Goal: Feedback & Contribution: Leave review/rating

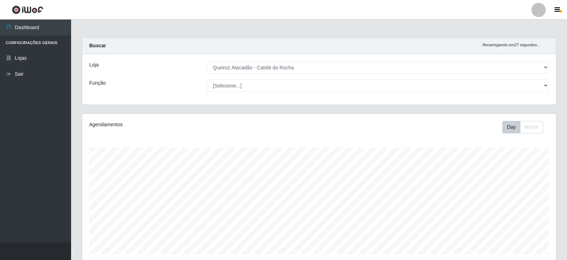
select select "500"
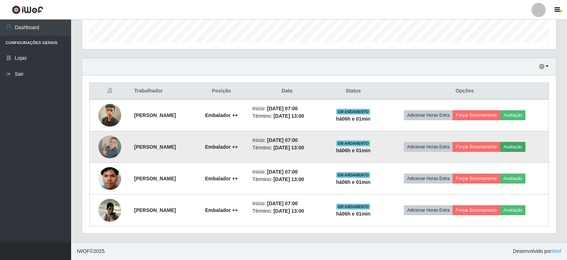
scroll to position [148, 474]
click at [524, 149] on button "Avaliação" at bounding box center [512, 147] width 25 height 10
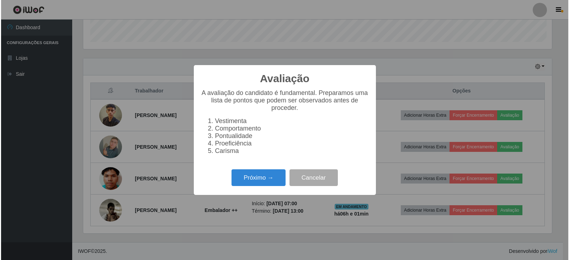
scroll to position [148, 470]
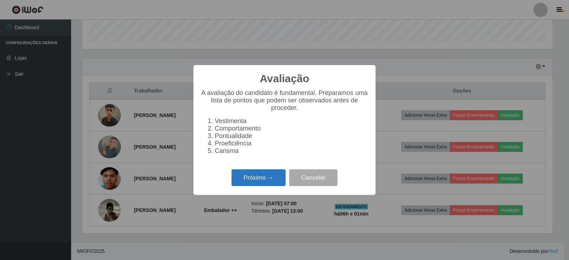
click at [258, 177] on button "Próximo →" at bounding box center [258, 177] width 54 height 17
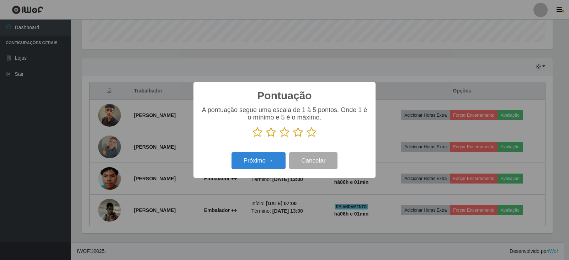
click at [309, 130] on icon at bounding box center [311, 132] width 10 height 11
click at [306, 138] on input "radio" at bounding box center [306, 138] width 0 height 0
click at [268, 159] on button "Próximo →" at bounding box center [258, 160] width 54 height 17
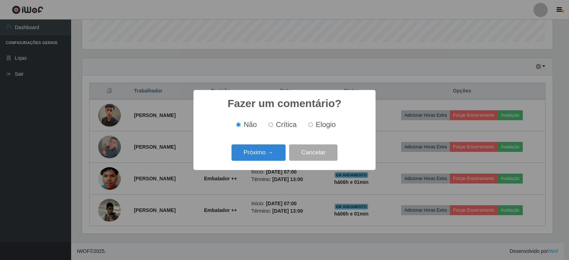
click at [310, 127] on input "Elogio" at bounding box center [310, 124] width 5 height 5
radio input "true"
click at [267, 154] on button "Próximo →" at bounding box center [258, 152] width 54 height 17
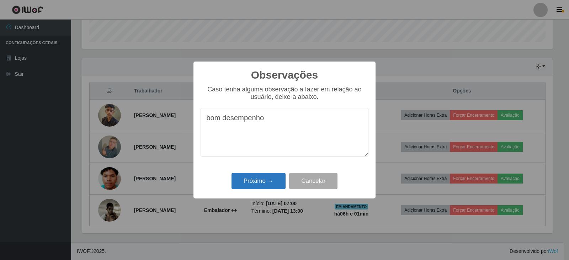
type textarea "bom desempenho"
click at [275, 187] on button "Próximo →" at bounding box center [258, 181] width 54 height 17
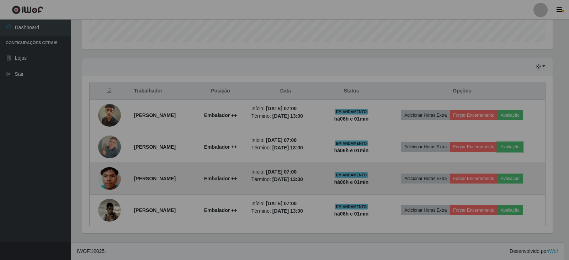
scroll to position [148, 474]
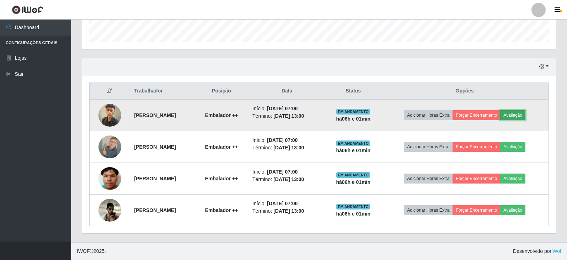
click at [518, 119] on button "Avaliação" at bounding box center [512, 115] width 25 height 10
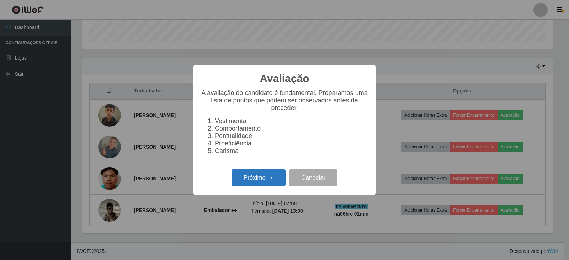
click at [261, 177] on button "Próximo →" at bounding box center [258, 177] width 54 height 17
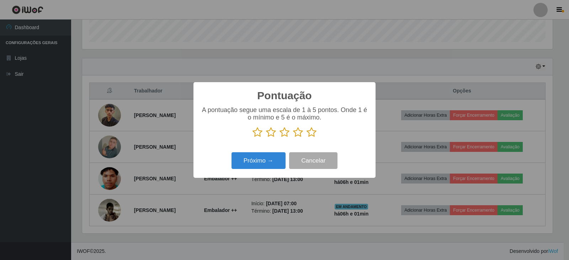
click at [315, 132] on icon at bounding box center [311, 132] width 10 height 11
click at [306, 138] on input "radio" at bounding box center [306, 138] width 0 height 0
click at [273, 156] on button "Próximo →" at bounding box center [258, 160] width 54 height 17
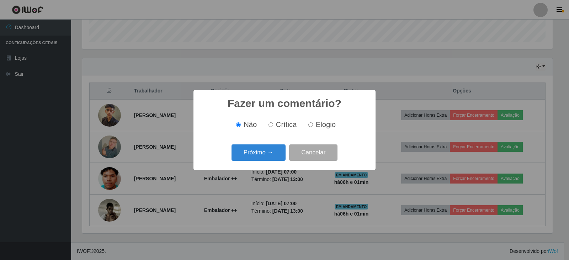
click at [310, 127] on input "Elogio" at bounding box center [310, 124] width 5 height 5
radio input "true"
click at [246, 155] on button "Próximo →" at bounding box center [258, 152] width 54 height 17
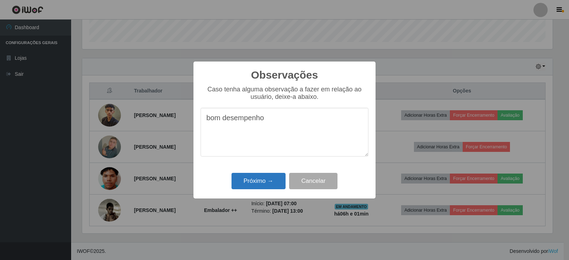
type textarea "bom desempenho"
click at [252, 185] on button "Próximo →" at bounding box center [258, 181] width 54 height 17
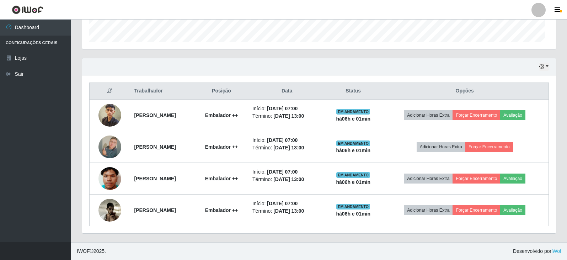
scroll to position [148, 474]
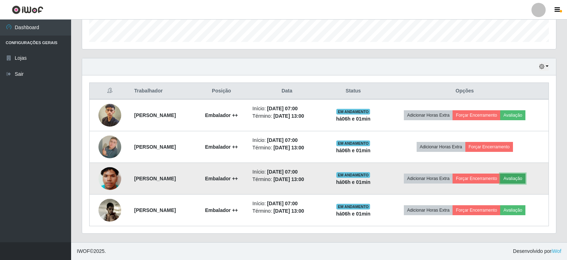
click at [518, 174] on button "Avaliação" at bounding box center [512, 178] width 25 height 10
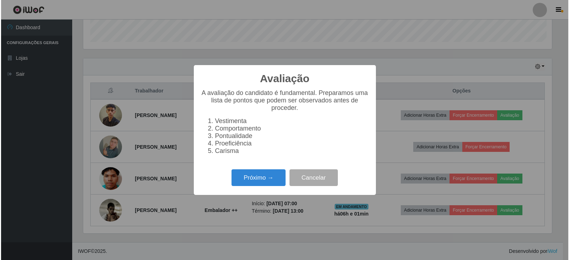
scroll to position [148, 470]
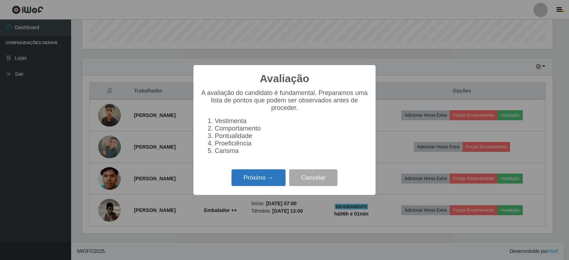
click at [266, 180] on button "Próximo →" at bounding box center [258, 177] width 54 height 17
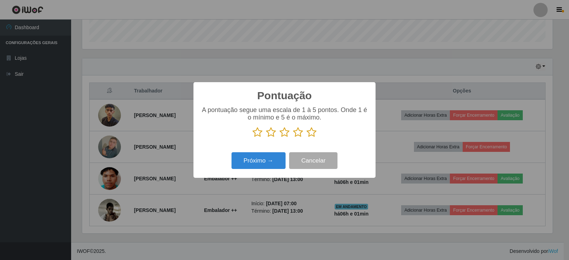
scroll to position [355331, 355008]
drag, startPoint x: 287, startPoint y: 129, endPoint x: 285, endPoint y: 133, distance: 4.1
click at [286, 130] on icon at bounding box center [284, 132] width 10 height 11
click at [279, 138] on input "radio" at bounding box center [279, 138] width 0 height 0
click at [285, 133] on icon at bounding box center [284, 132] width 10 height 11
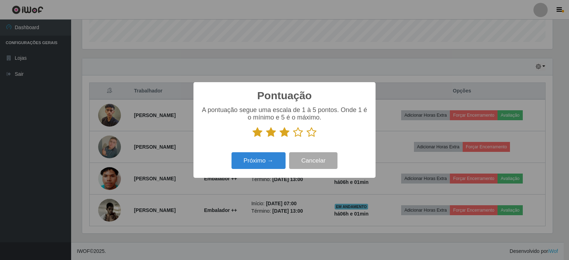
click at [279, 138] on input "radio" at bounding box center [279, 138] width 0 height 0
click at [260, 166] on button "Próximo →" at bounding box center [258, 160] width 54 height 17
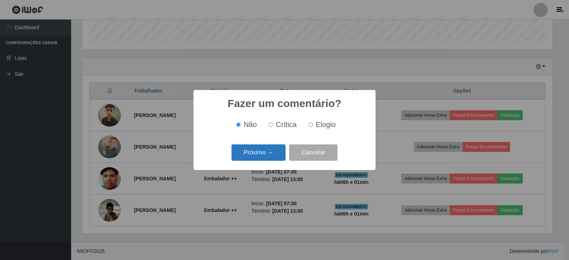
click at [269, 154] on button "Próximo →" at bounding box center [258, 152] width 54 height 17
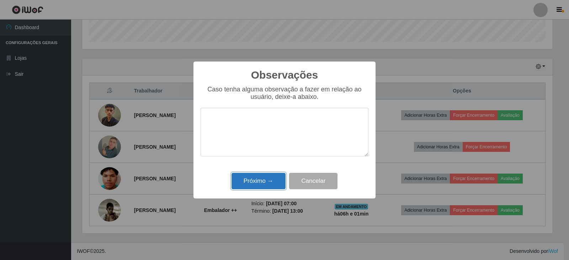
click at [258, 178] on button "Próximo →" at bounding box center [258, 181] width 54 height 17
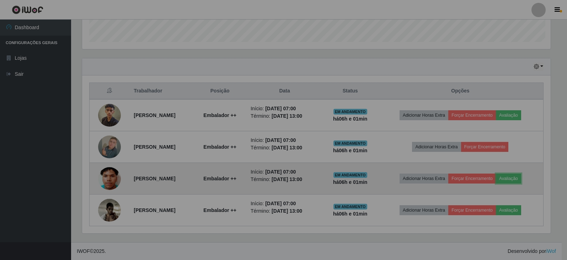
scroll to position [148, 474]
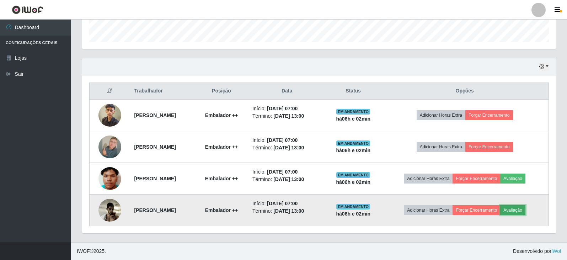
click at [518, 213] on button "Avaliação" at bounding box center [512, 210] width 25 height 10
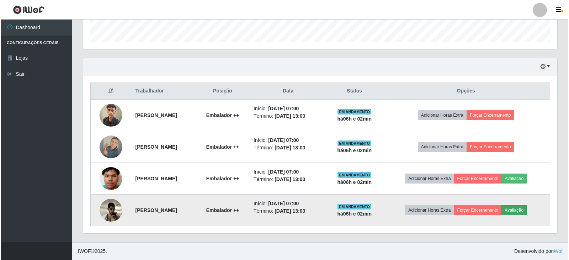
scroll to position [148, 470]
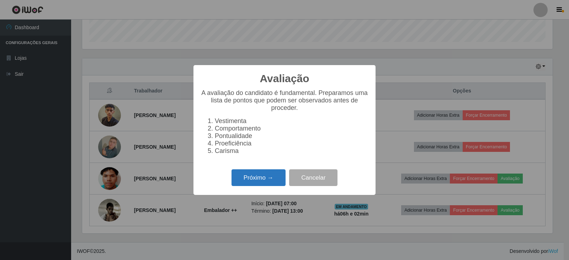
click at [257, 181] on button "Próximo →" at bounding box center [258, 177] width 54 height 17
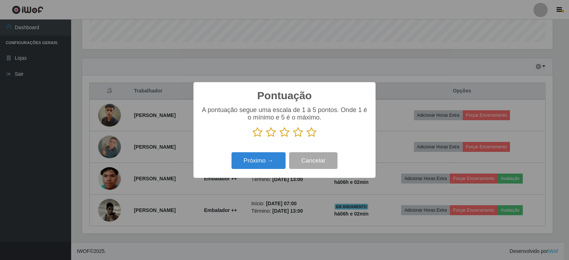
click at [285, 135] on icon at bounding box center [284, 132] width 10 height 11
click at [279, 138] on input "radio" at bounding box center [279, 138] width 0 height 0
click at [257, 164] on button "Próximo →" at bounding box center [258, 160] width 54 height 17
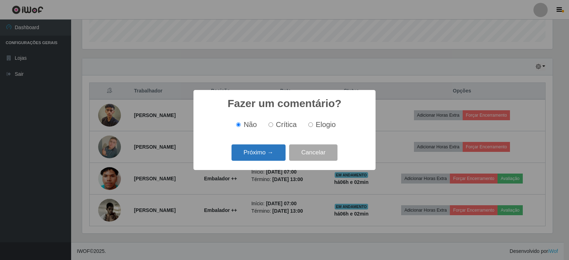
click at [280, 151] on button "Próximo →" at bounding box center [258, 152] width 54 height 17
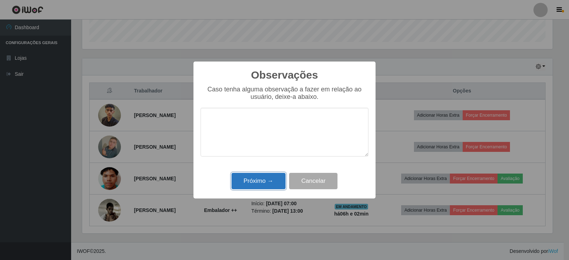
click at [264, 178] on button "Próximo →" at bounding box center [258, 181] width 54 height 17
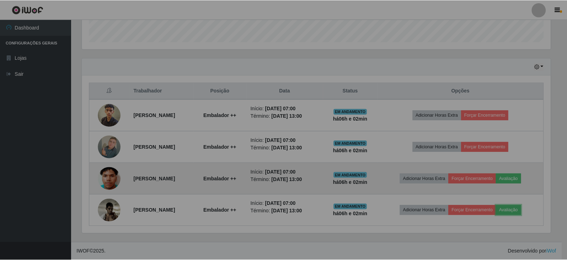
scroll to position [148, 474]
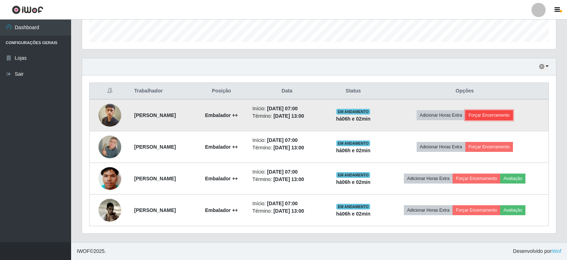
click at [487, 113] on button "Forçar Encerramento" at bounding box center [489, 115] width 48 height 10
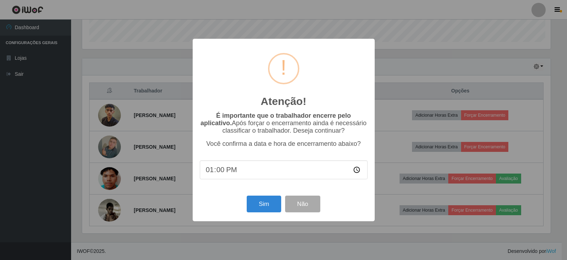
scroll to position [148, 470]
click at [262, 201] on button "Sim" at bounding box center [264, 204] width 34 height 17
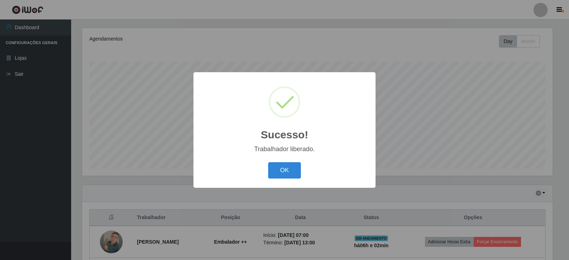
click at [304, 169] on div "OK Cancel" at bounding box center [284, 170] width 168 height 20
click at [289, 169] on button "OK" at bounding box center [284, 170] width 33 height 17
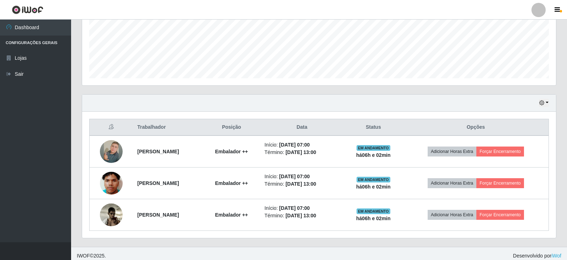
scroll to position [181, 0]
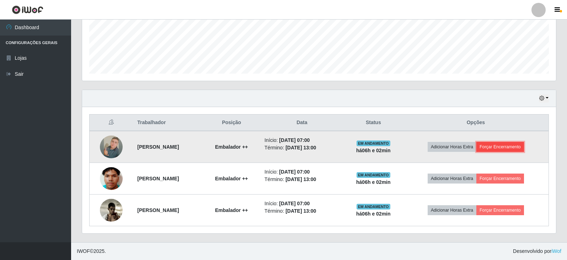
click at [512, 148] on button "Forçar Encerramento" at bounding box center [500, 147] width 48 height 10
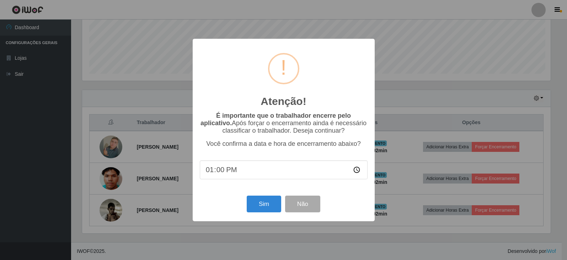
scroll to position [148, 470]
click at [257, 212] on button "Sim" at bounding box center [264, 204] width 34 height 17
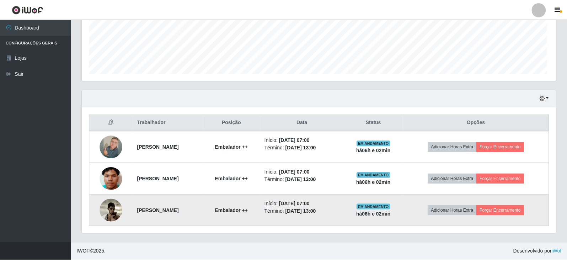
scroll to position [0, 0]
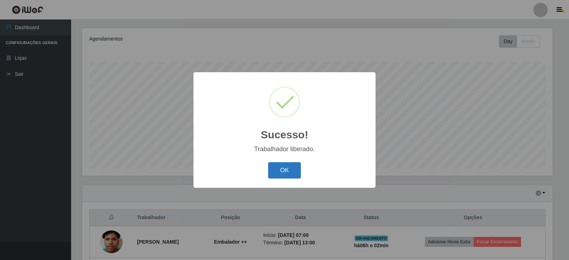
click at [294, 173] on button "OK" at bounding box center [284, 170] width 33 height 17
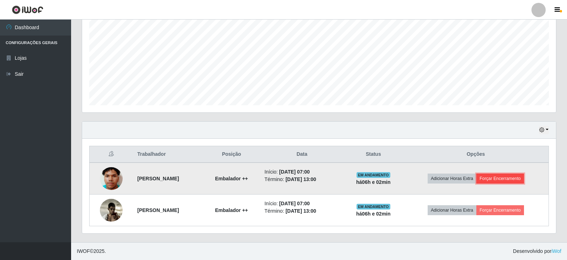
click at [500, 177] on button "Forçar Encerramento" at bounding box center [500, 178] width 48 height 10
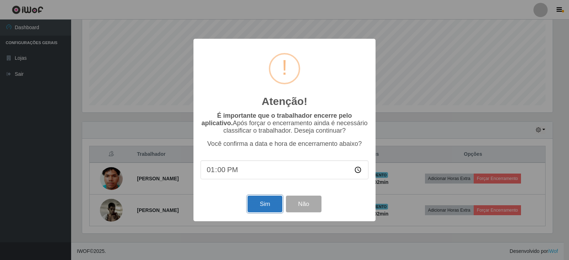
click at [253, 203] on button "Sim" at bounding box center [264, 204] width 34 height 17
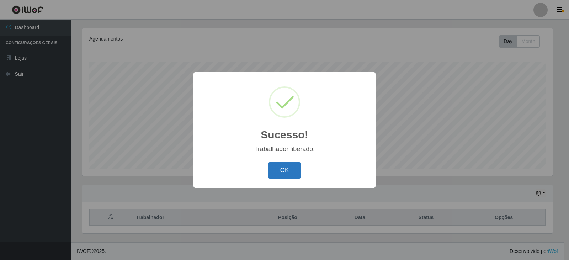
click at [295, 178] on button "OK" at bounding box center [284, 170] width 33 height 17
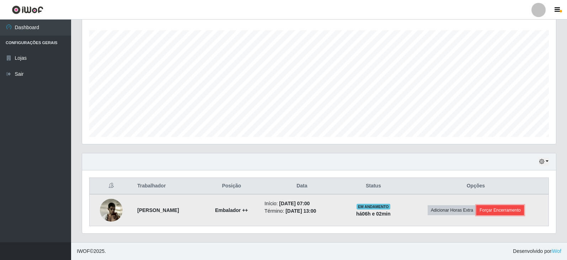
click at [519, 207] on button "Forçar Encerramento" at bounding box center [500, 210] width 48 height 10
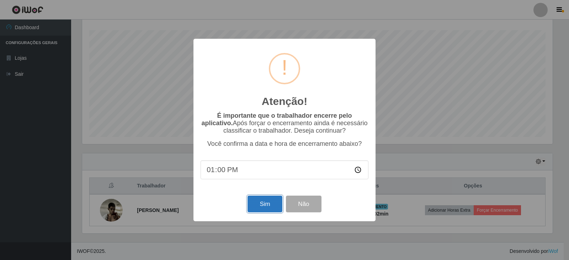
click at [269, 204] on button "Sim" at bounding box center [264, 204] width 34 height 17
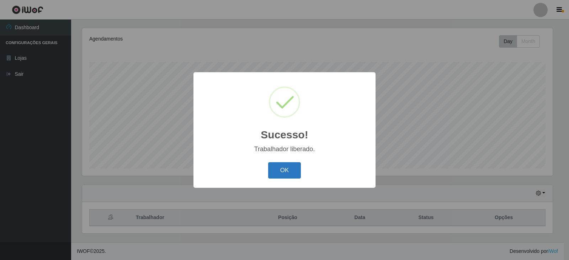
click at [281, 175] on button "OK" at bounding box center [284, 170] width 33 height 17
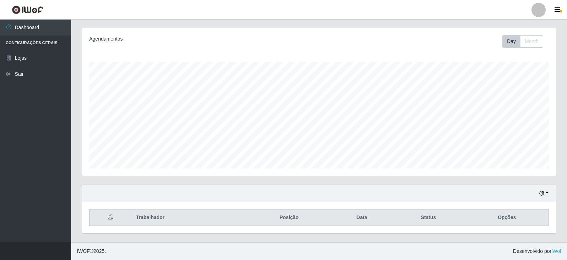
scroll to position [148, 474]
